Goal: Navigation & Orientation: Find specific page/section

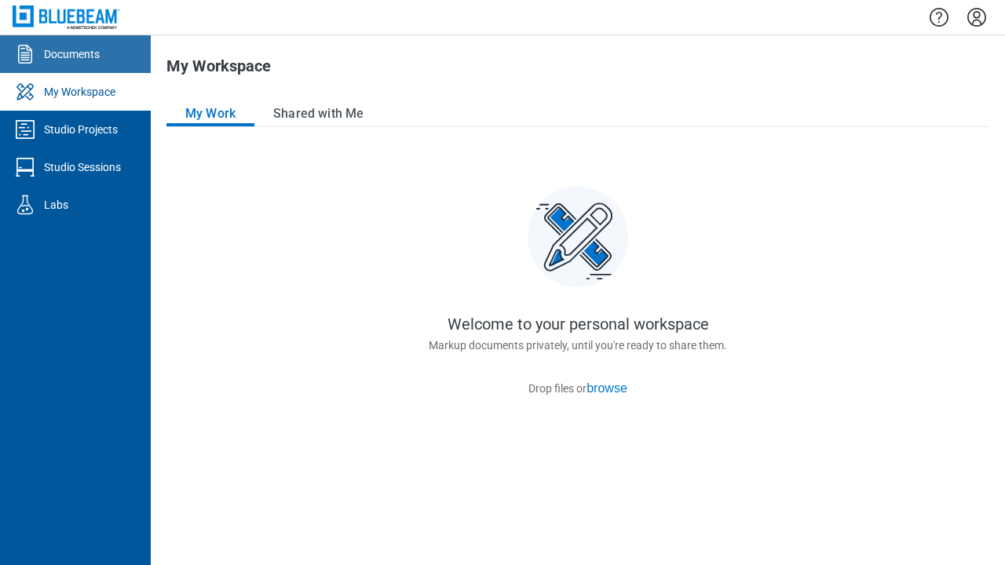
click at [73, 38] on link "Documents" at bounding box center [75, 54] width 151 height 38
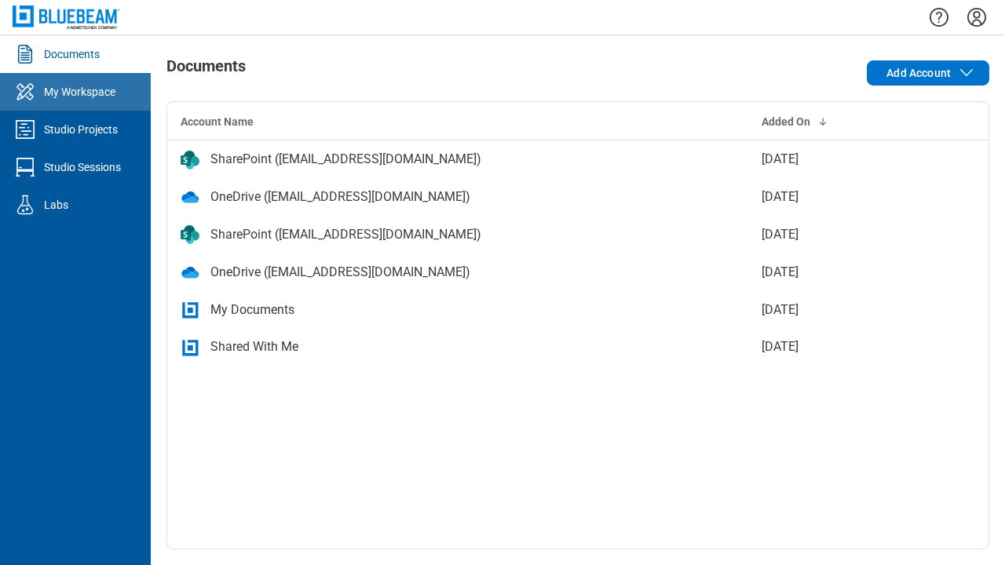
click at [86, 97] on div "My Workspace" at bounding box center [79, 92] width 71 height 16
